Goal: Information Seeking & Learning: Learn about a topic

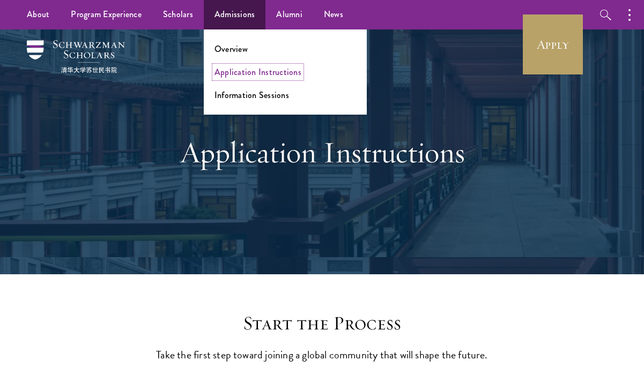
click at [250, 73] on link "Application Instructions" at bounding box center [257, 72] width 87 height 12
click at [243, 95] on link "Information Sessions" at bounding box center [251, 95] width 75 height 12
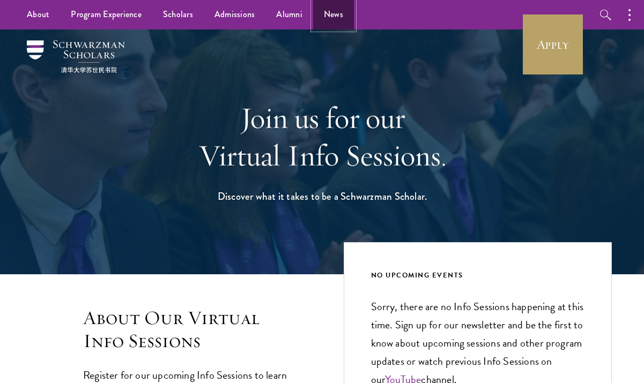
click at [327, 12] on link "News" at bounding box center [333, 14] width 41 height 29
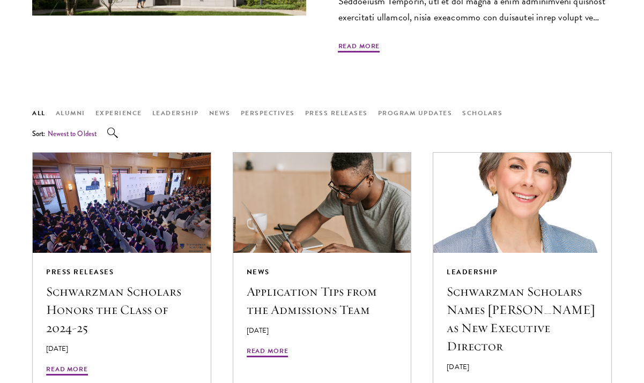
scroll to position [772, 0]
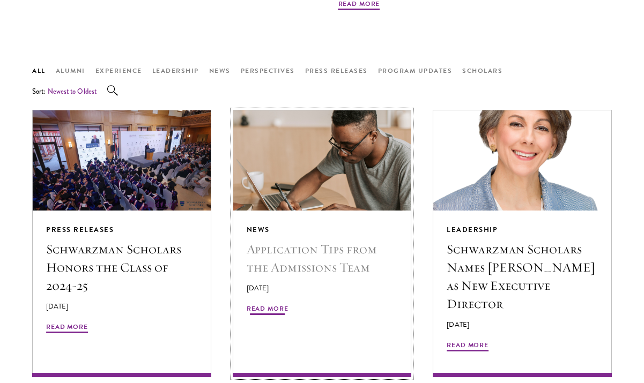
click at [318, 240] on h5 "Application Tips from the Admissions Team" at bounding box center [322, 258] width 151 height 36
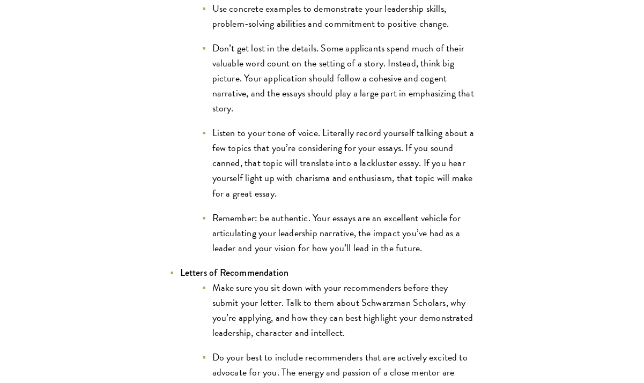
scroll to position [1223, 0]
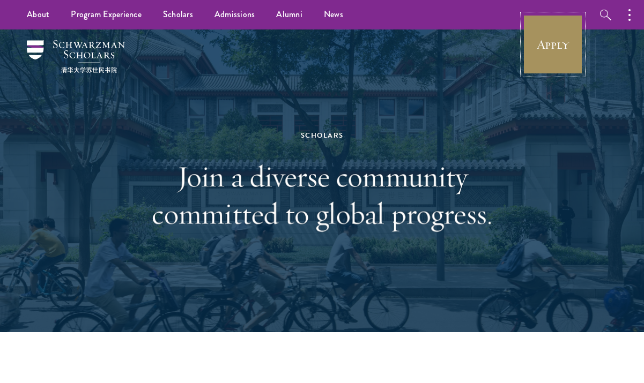
click at [546, 34] on link "Apply" at bounding box center [553, 44] width 60 height 60
